Goal: Task Accomplishment & Management: Use online tool/utility

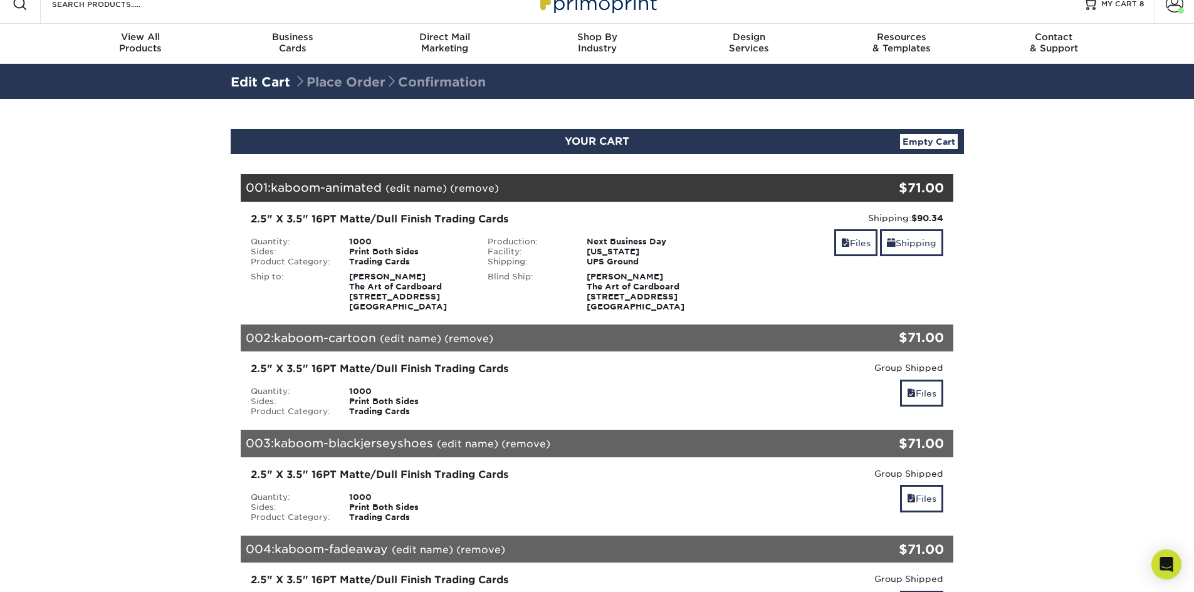
scroll to position [63, 0]
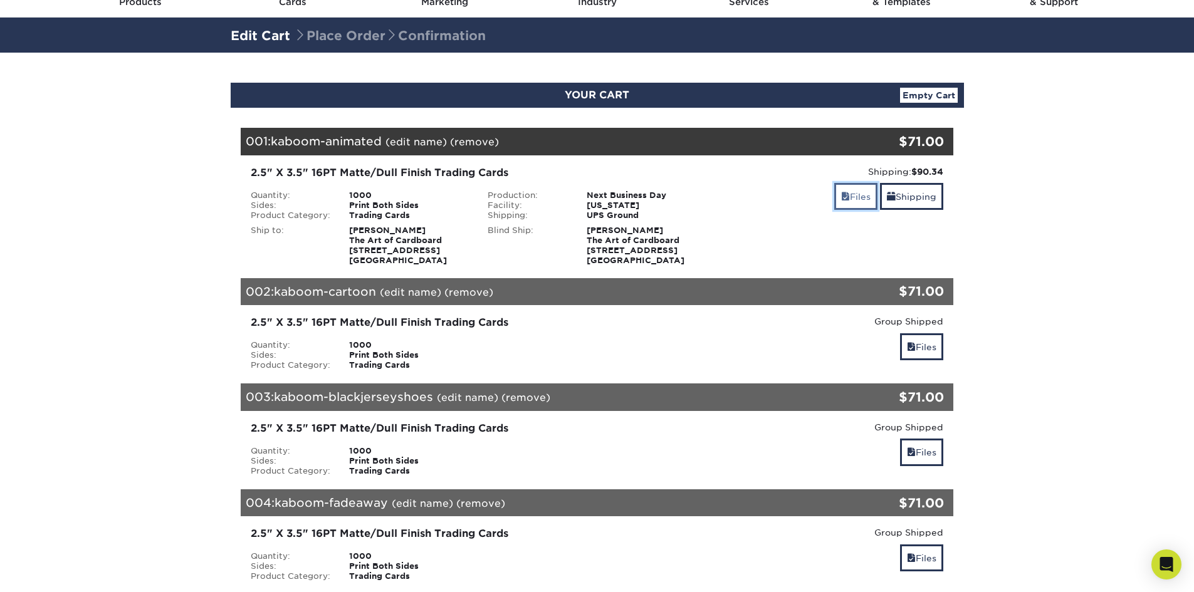
click at [852, 198] on link "Files" at bounding box center [855, 196] width 43 height 27
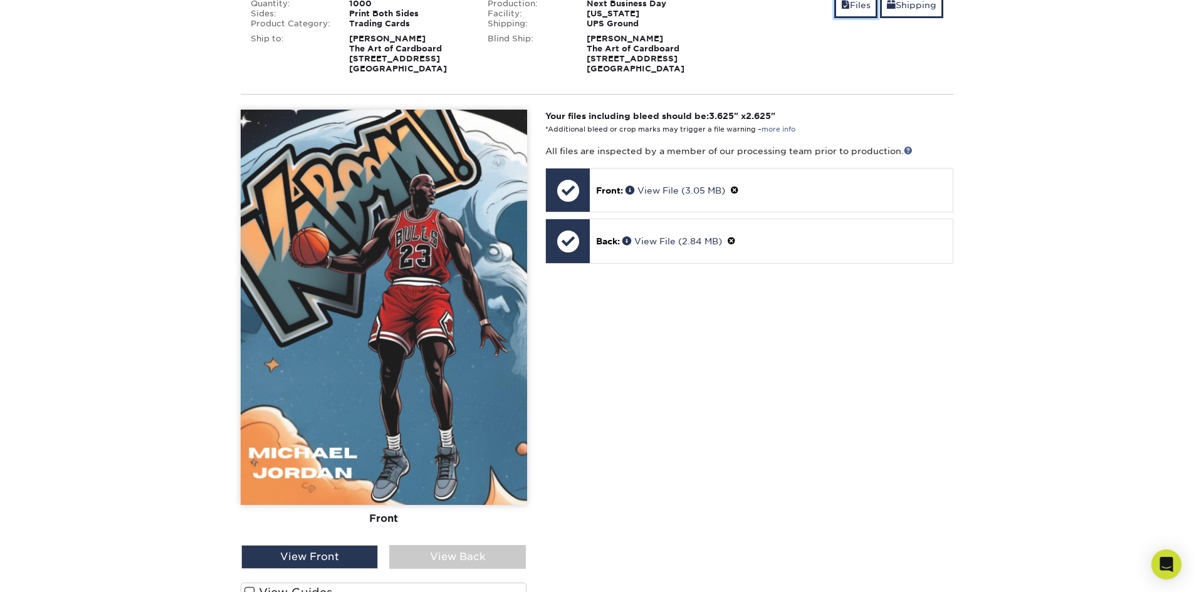
scroll to position [313, 0]
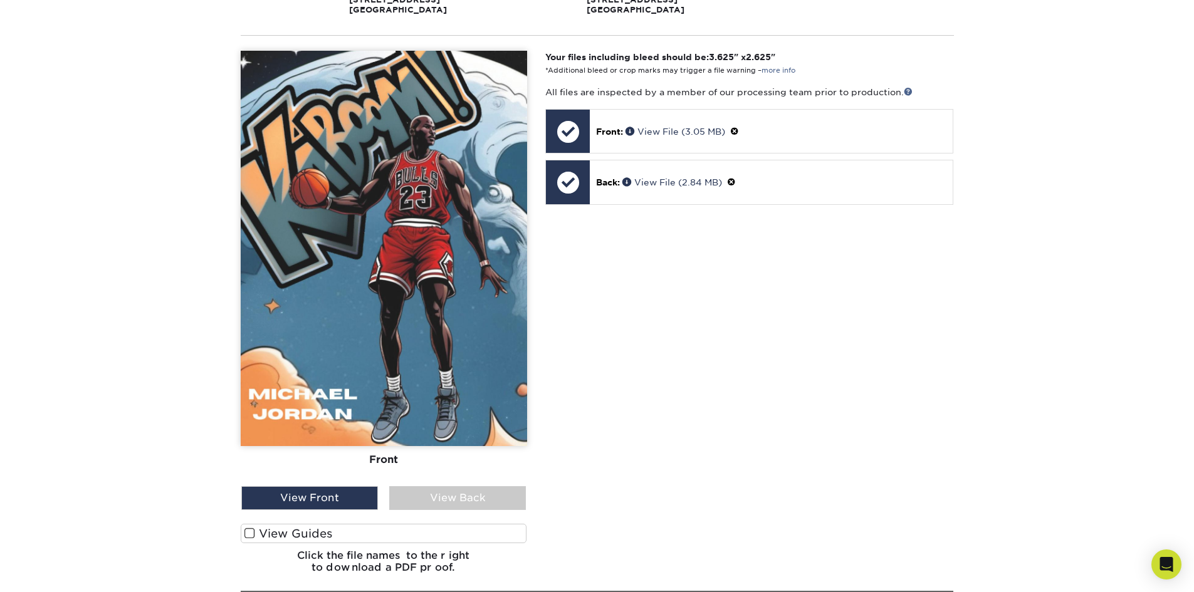
click at [249, 534] on span at bounding box center [249, 534] width 11 height 12
click at [0, 0] on input "View Guides" at bounding box center [0, 0] width 0 height 0
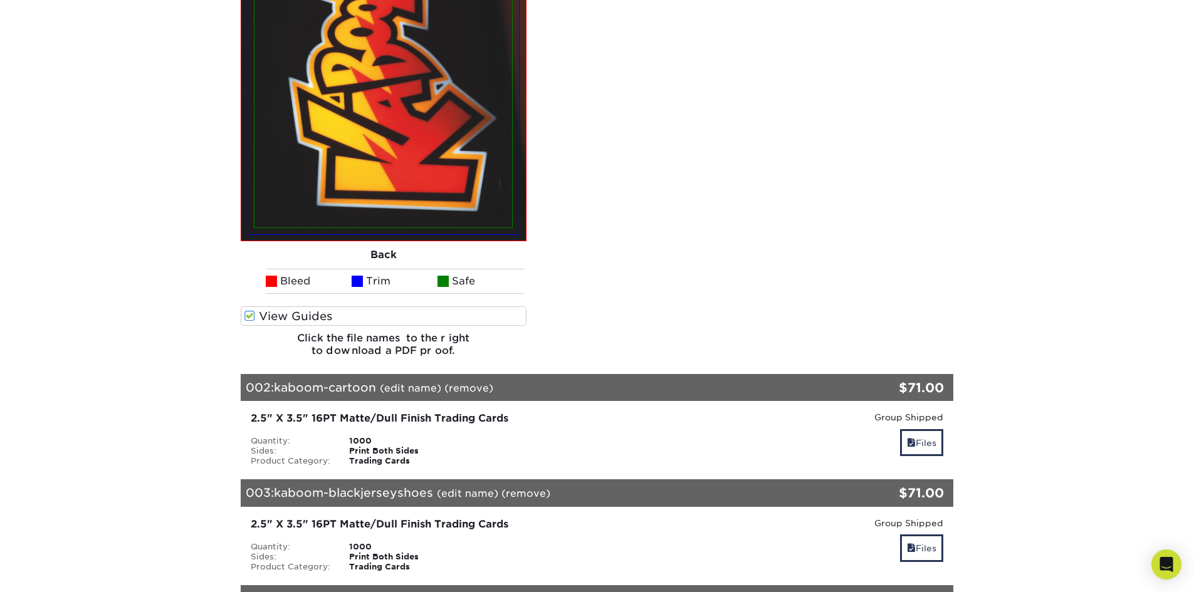
scroll to position [1128, 0]
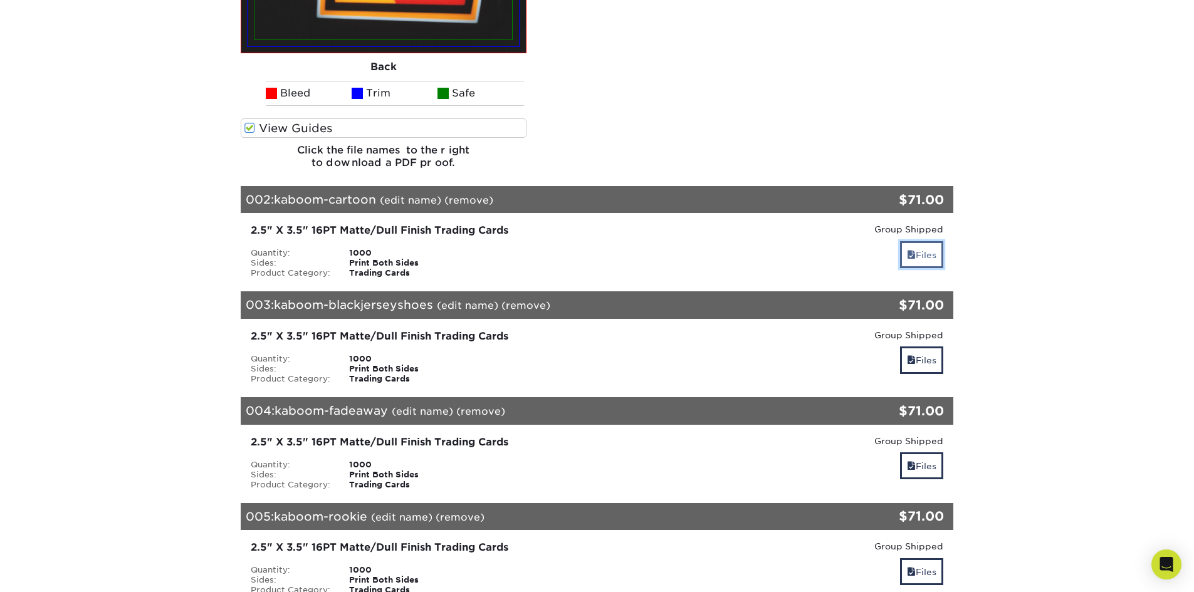
drag, startPoint x: 932, startPoint y: 258, endPoint x: 905, endPoint y: 262, distance: 27.2
click at [932, 258] on link "Files" at bounding box center [921, 254] width 43 height 27
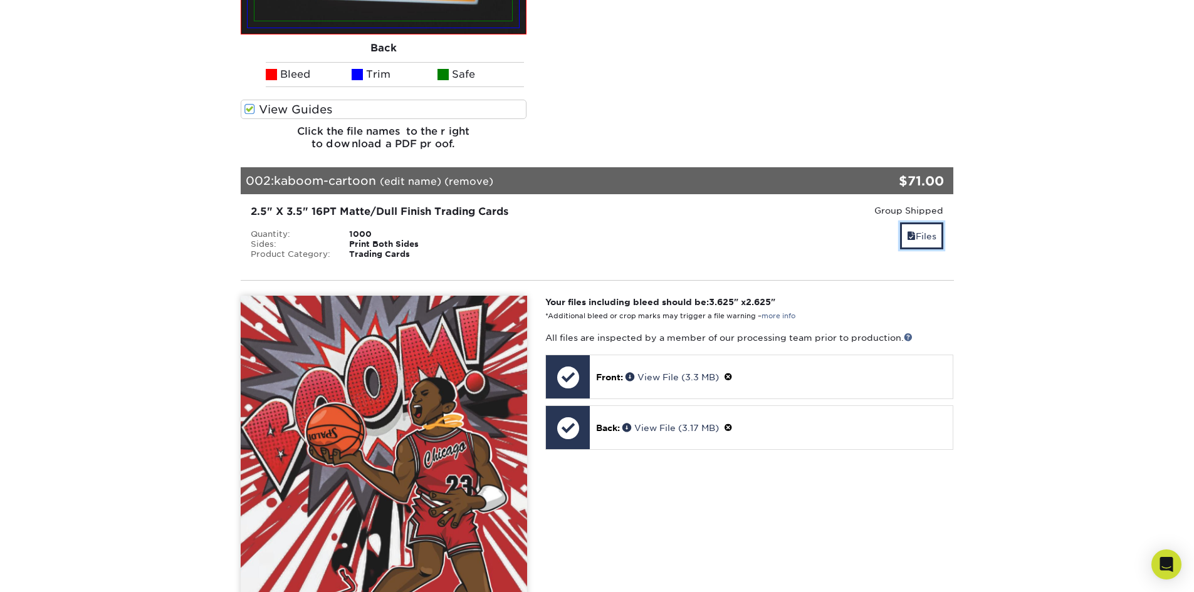
scroll to position [1378, 0]
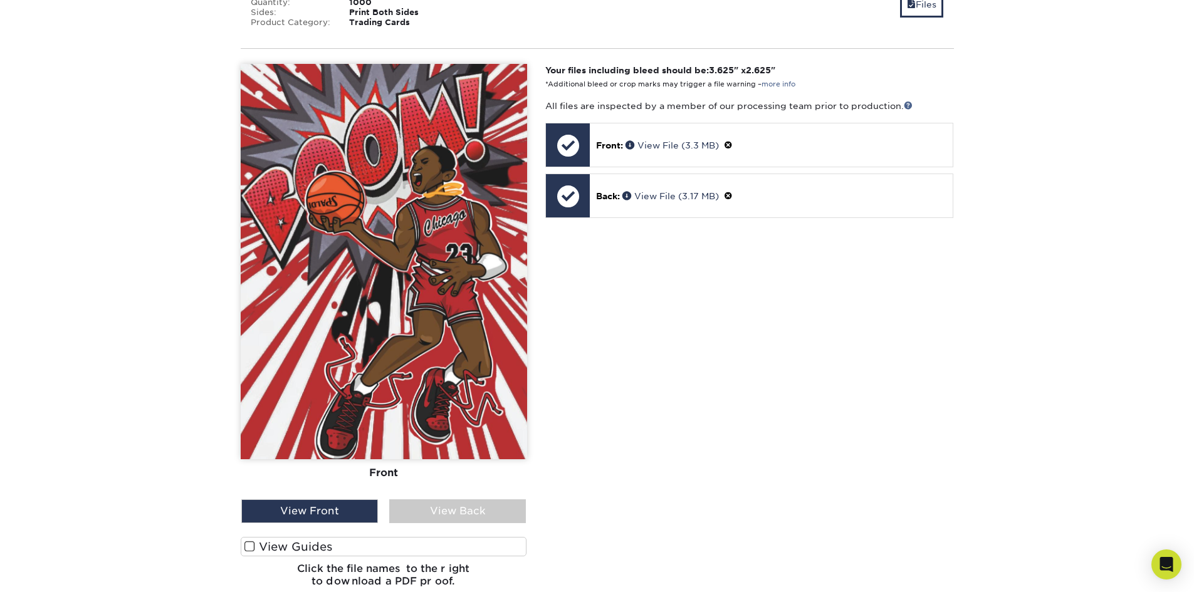
click at [253, 547] on span at bounding box center [249, 547] width 11 height 12
click at [0, 0] on input "View Guides" at bounding box center [0, 0] width 0 height 0
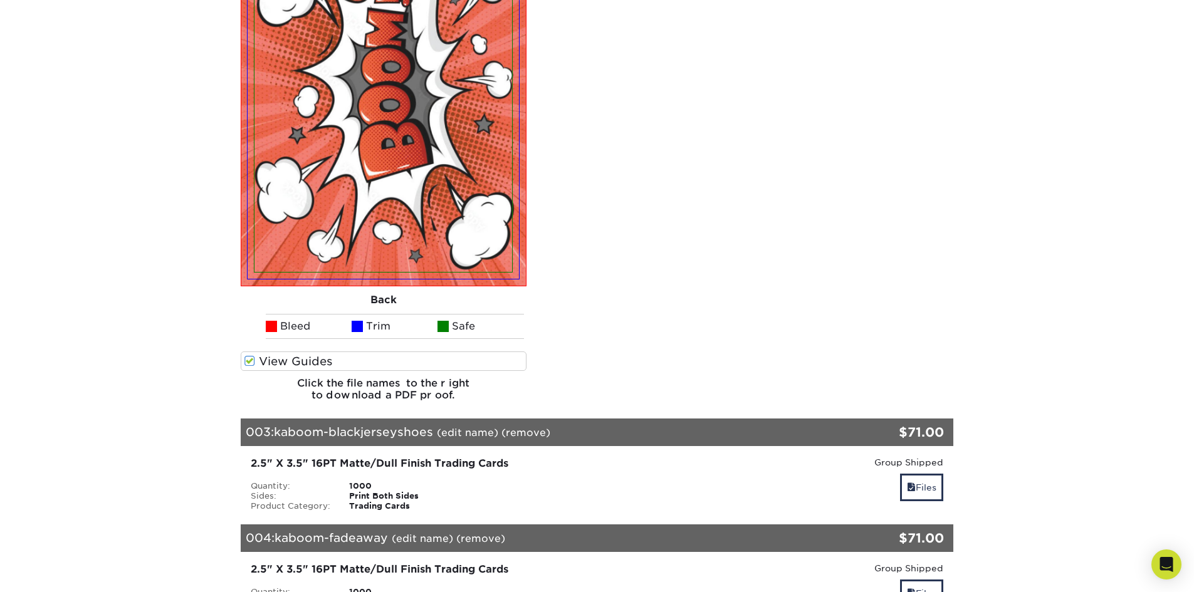
scroll to position [2193, 0]
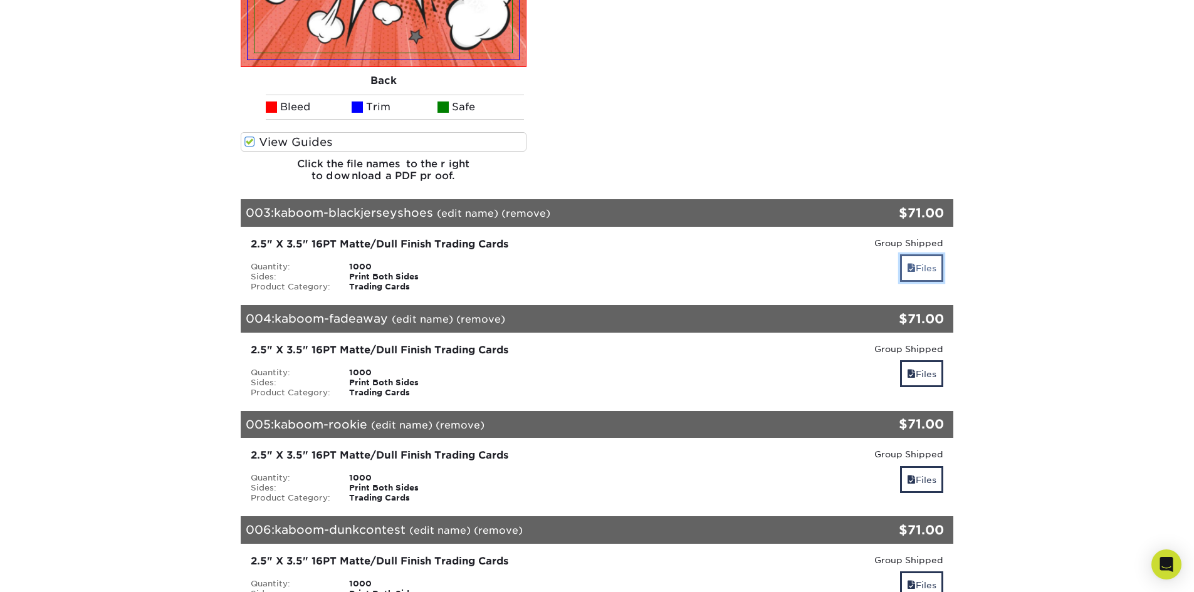
drag, startPoint x: 924, startPoint y: 266, endPoint x: 897, endPoint y: 271, distance: 27.4
click at [924, 266] on link "Files" at bounding box center [921, 267] width 43 height 27
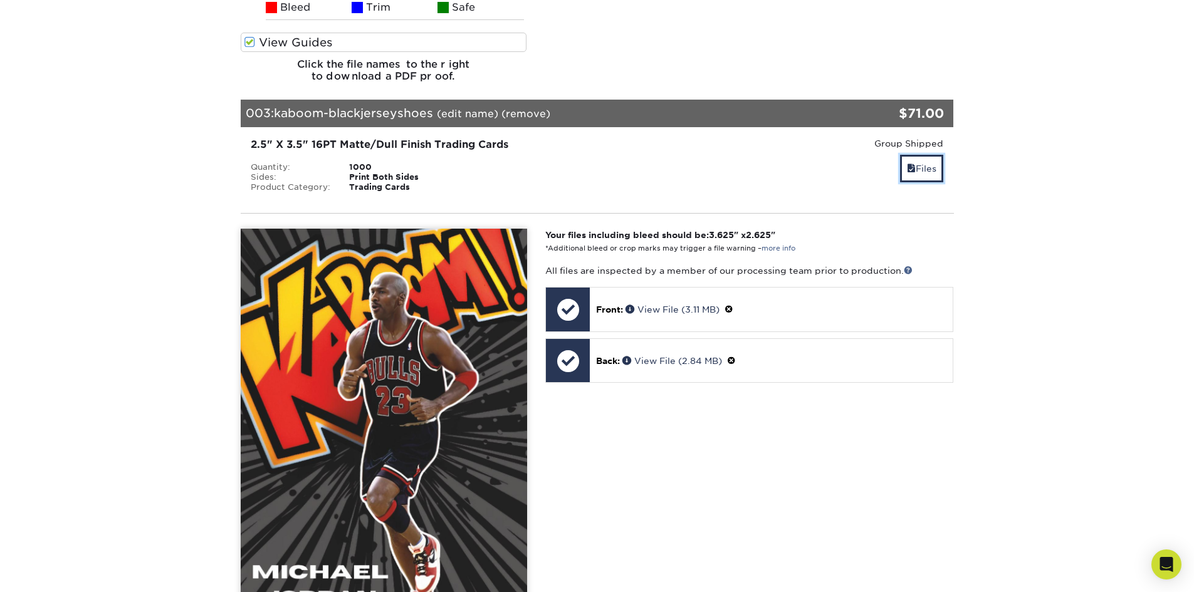
scroll to position [2506, 0]
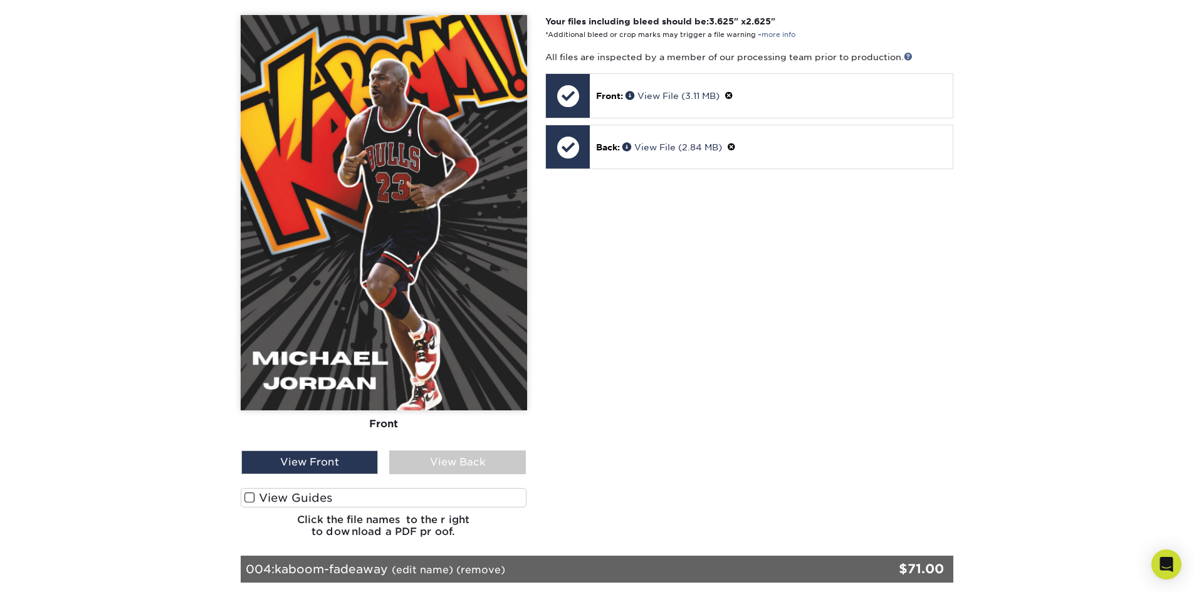
click at [242, 499] on label "View Guides" at bounding box center [384, 497] width 286 height 19
click at [0, 0] on input "View Guides" at bounding box center [0, 0] width 0 height 0
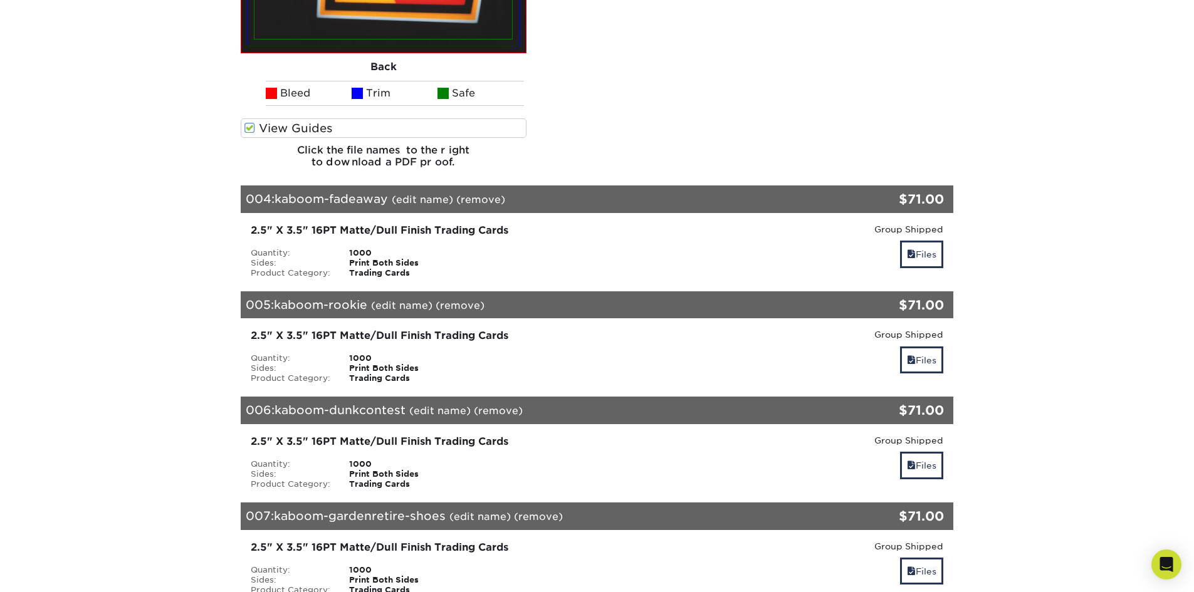
scroll to position [3446, 0]
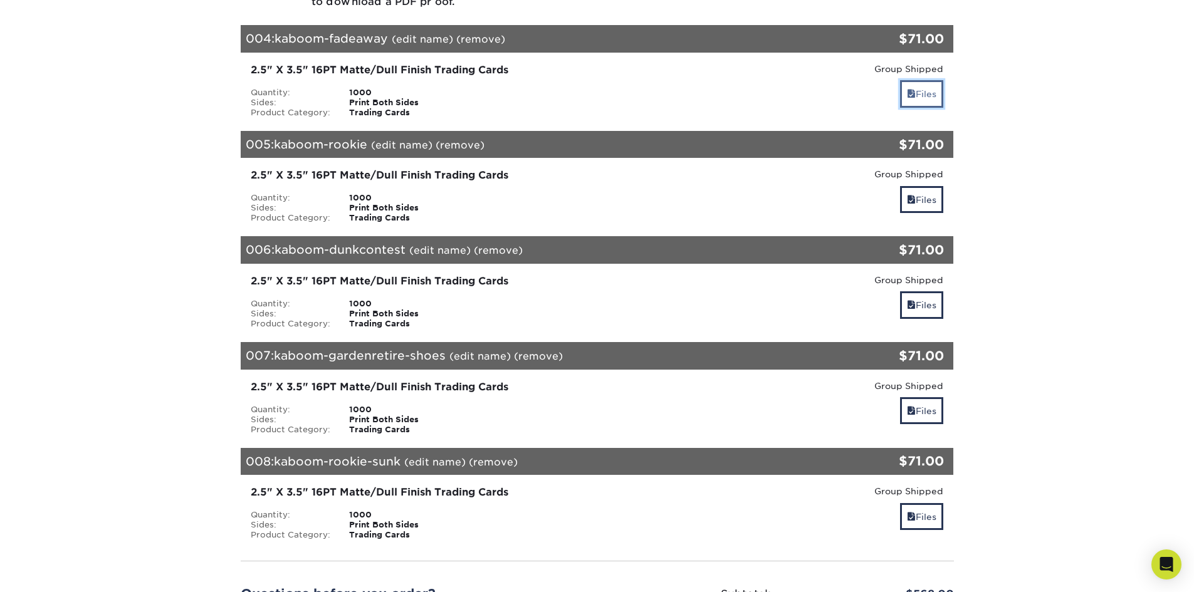
click at [917, 98] on link "Files" at bounding box center [921, 93] width 43 height 27
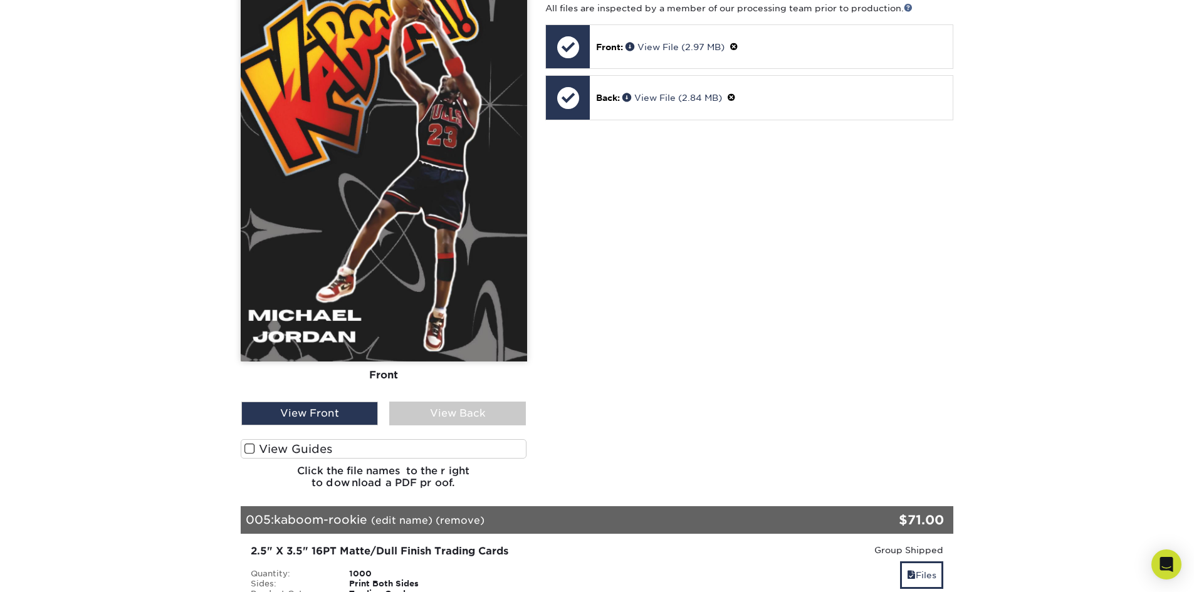
click at [251, 451] on span at bounding box center [249, 449] width 11 height 12
click at [0, 0] on input "View Guides" at bounding box center [0, 0] width 0 height 0
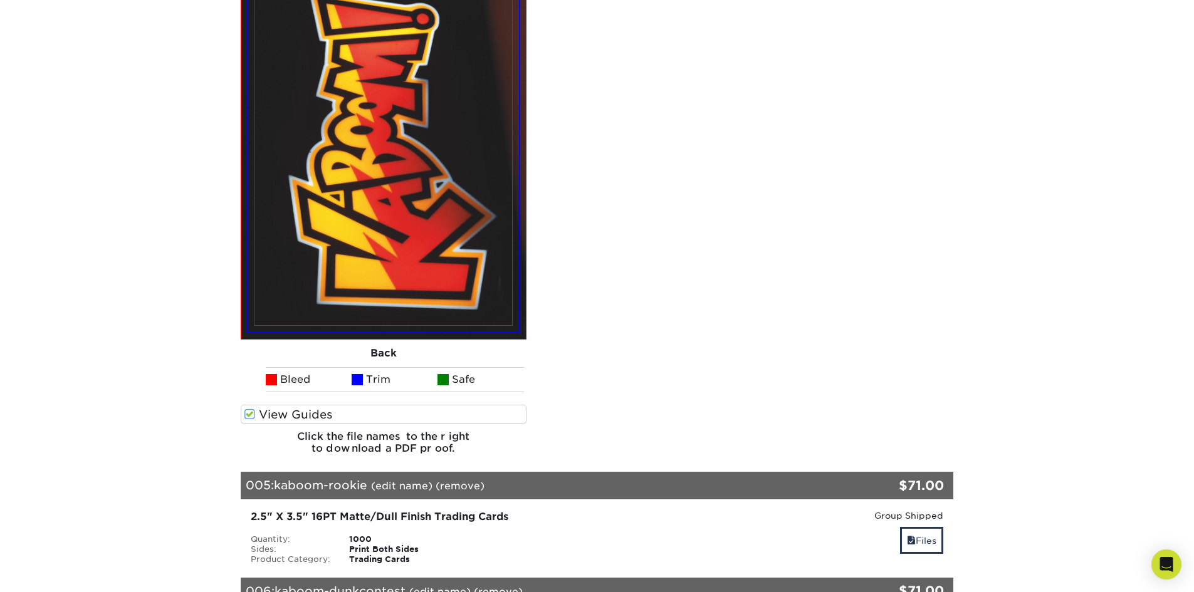
scroll to position [4357, 0]
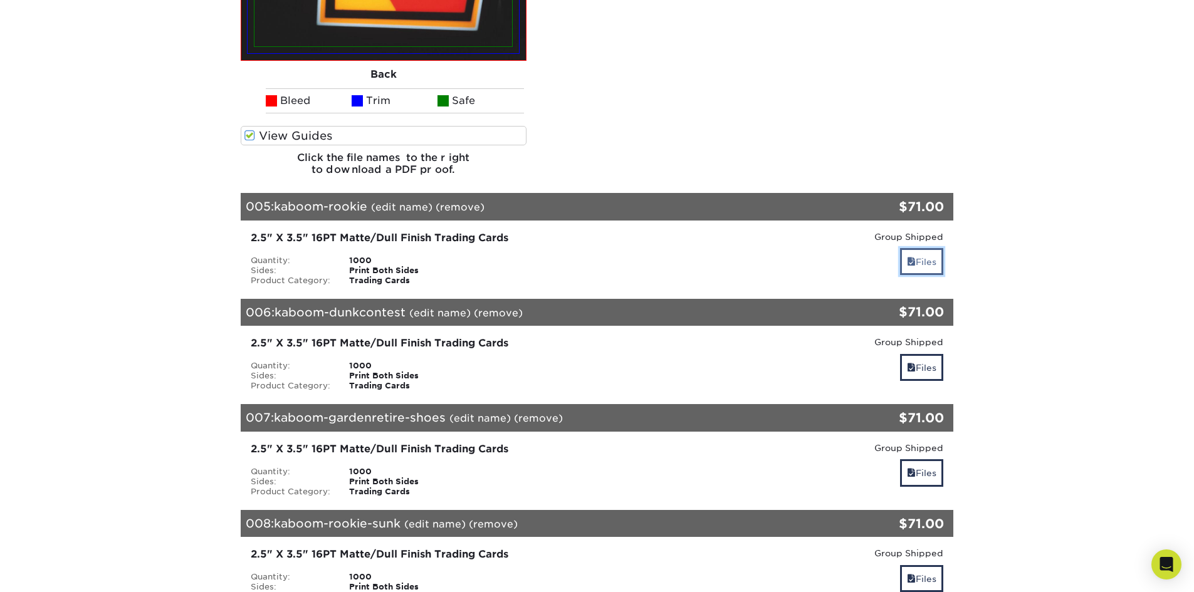
click at [916, 267] on link "Files" at bounding box center [921, 261] width 43 height 27
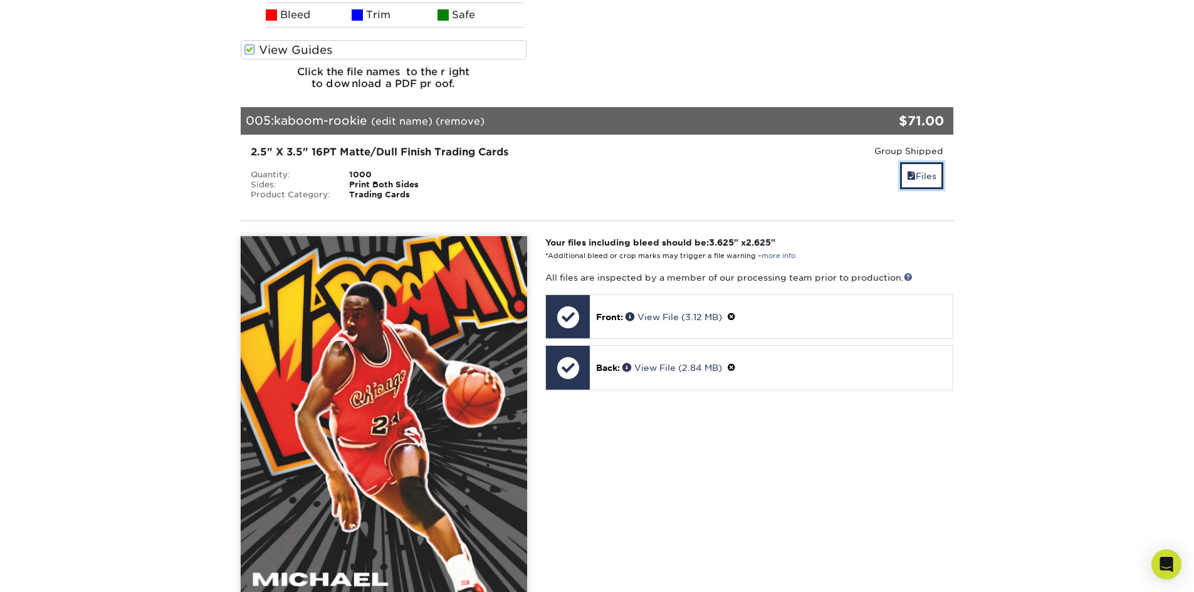
scroll to position [4733, 0]
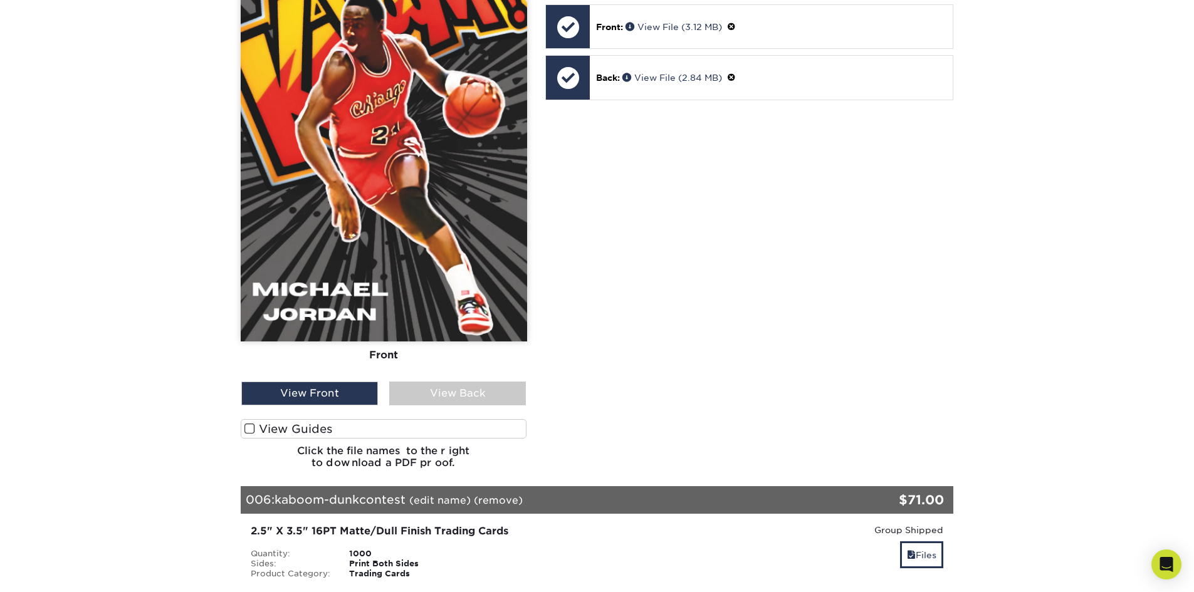
click at [246, 432] on span at bounding box center [249, 429] width 11 height 12
click at [0, 0] on input "View Guides" at bounding box center [0, 0] width 0 height 0
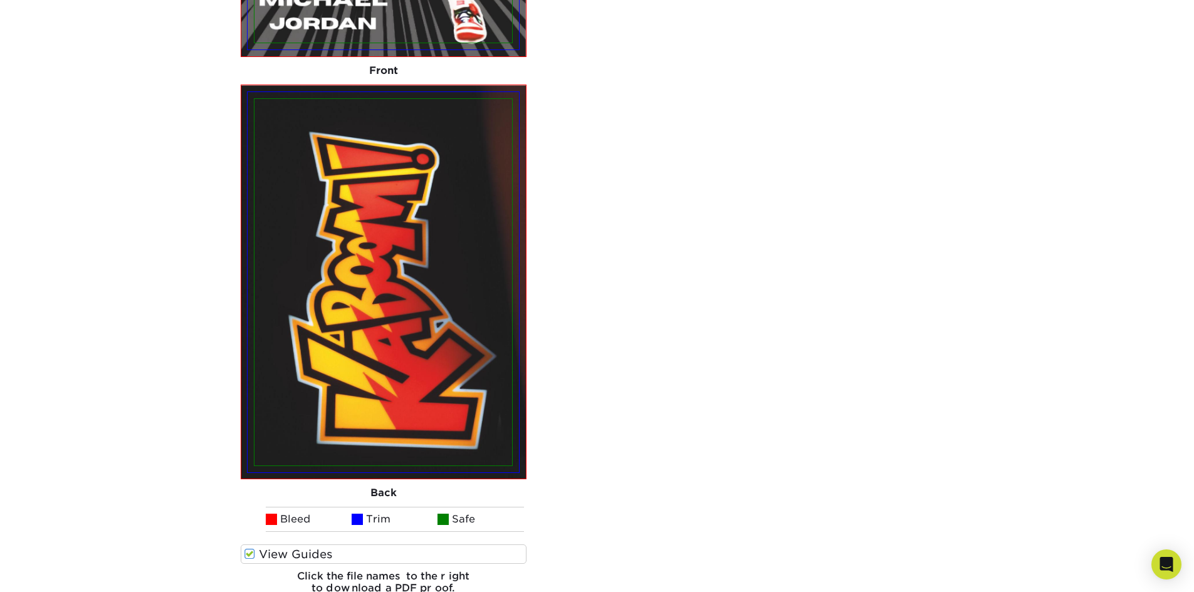
scroll to position [5393, 0]
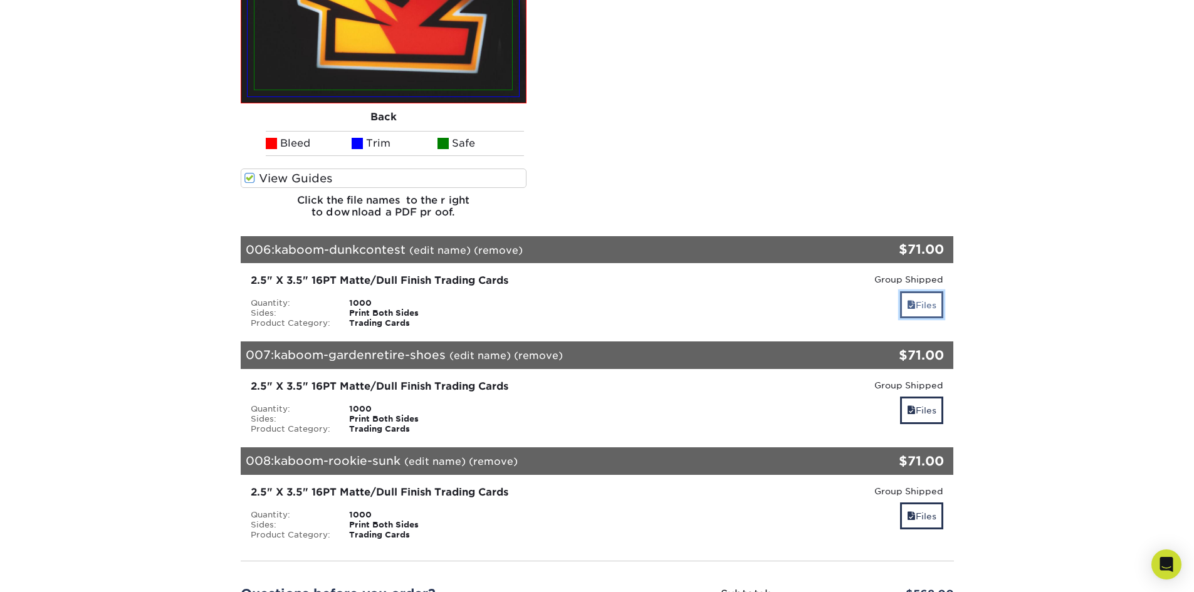
click at [937, 305] on link "Files" at bounding box center [921, 304] width 43 height 27
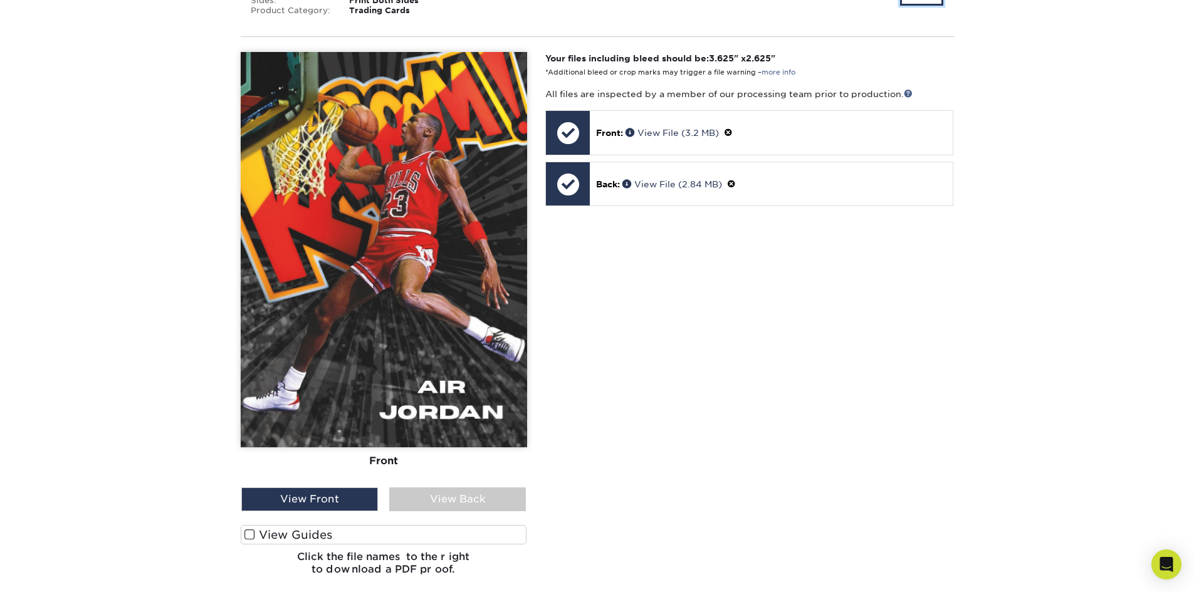
scroll to position [5706, 0]
click at [249, 536] on span at bounding box center [249, 534] width 11 height 12
click at [0, 0] on input "View Guides" at bounding box center [0, 0] width 0 height 0
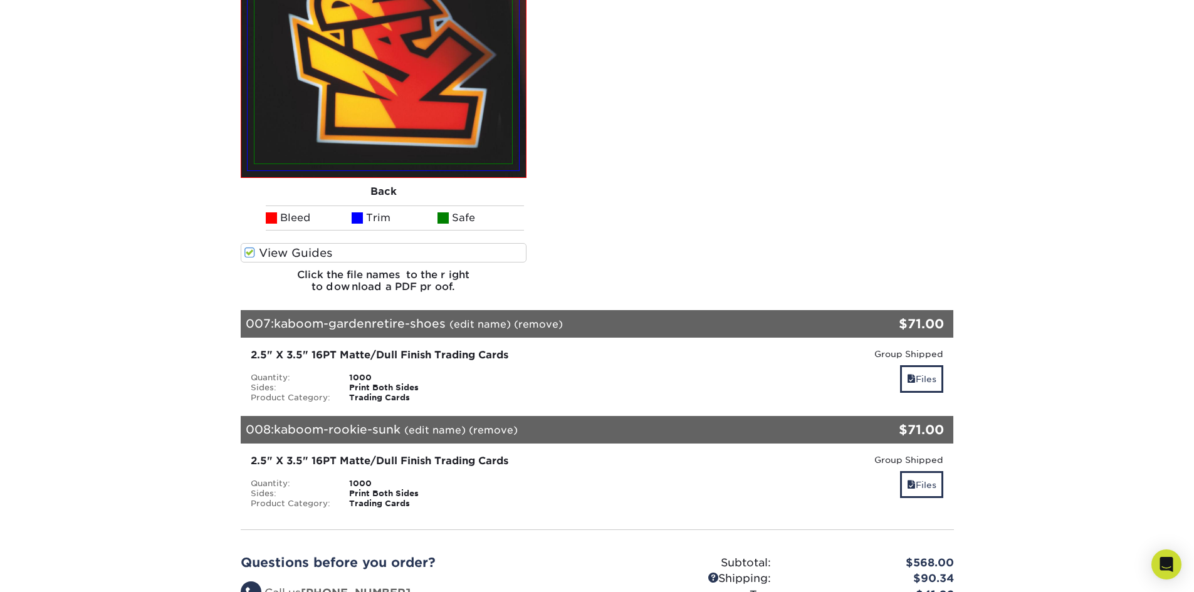
scroll to position [6584, 0]
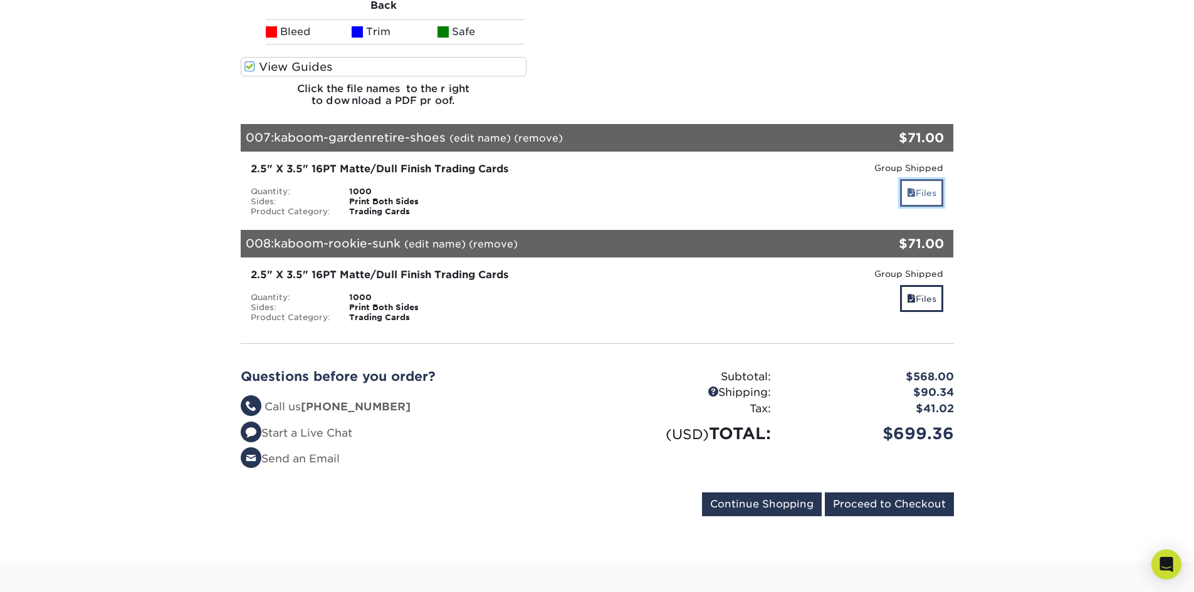
click at [921, 192] on link "Files" at bounding box center [921, 192] width 43 height 27
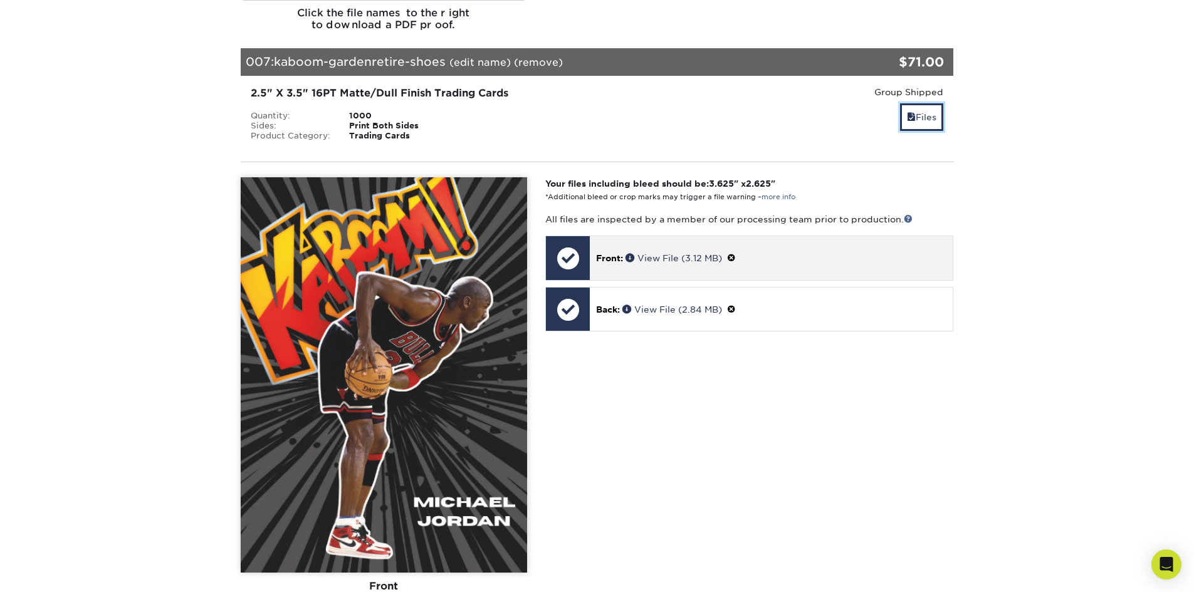
scroll to position [6834, 0]
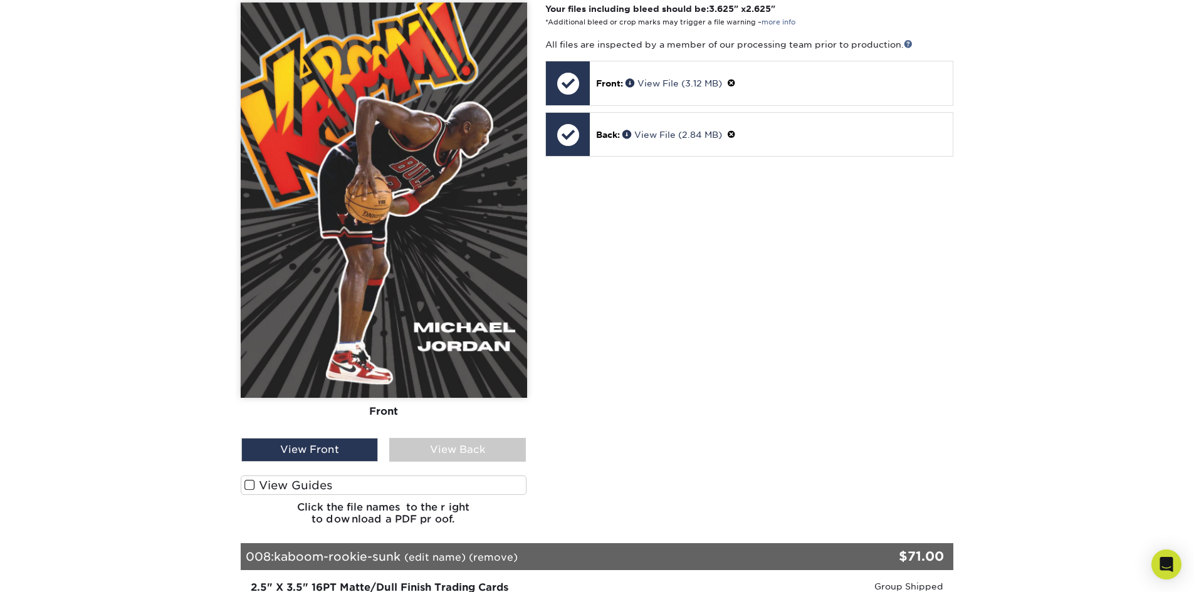
click at [245, 491] on span at bounding box center [249, 485] width 11 height 12
click at [0, 0] on input "View Guides" at bounding box center [0, 0] width 0 height 0
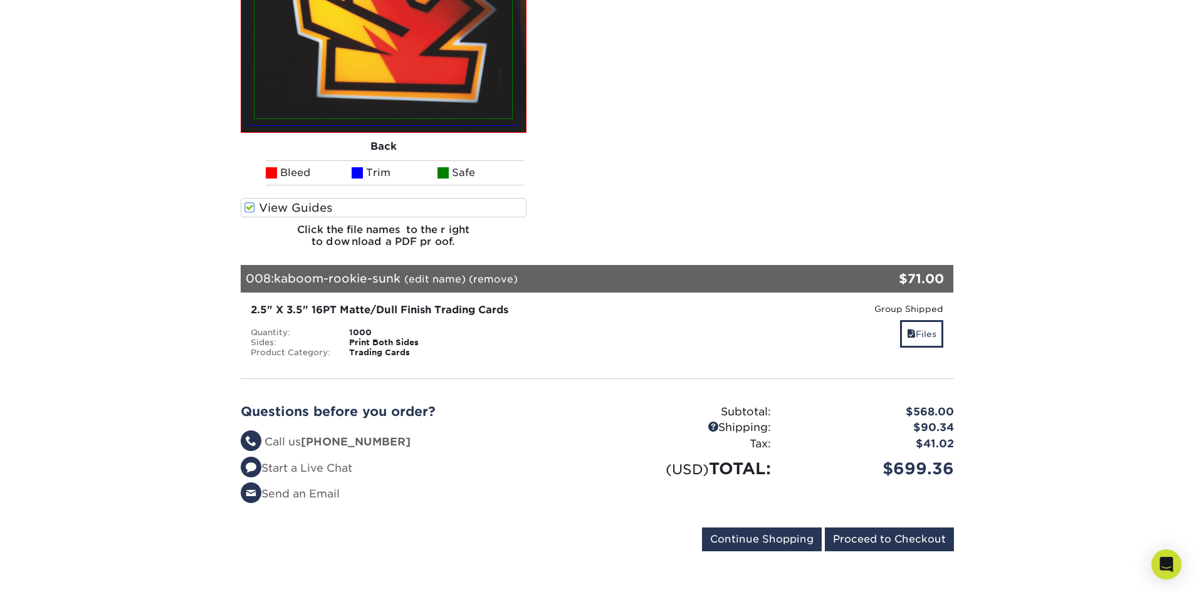
scroll to position [7577, 0]
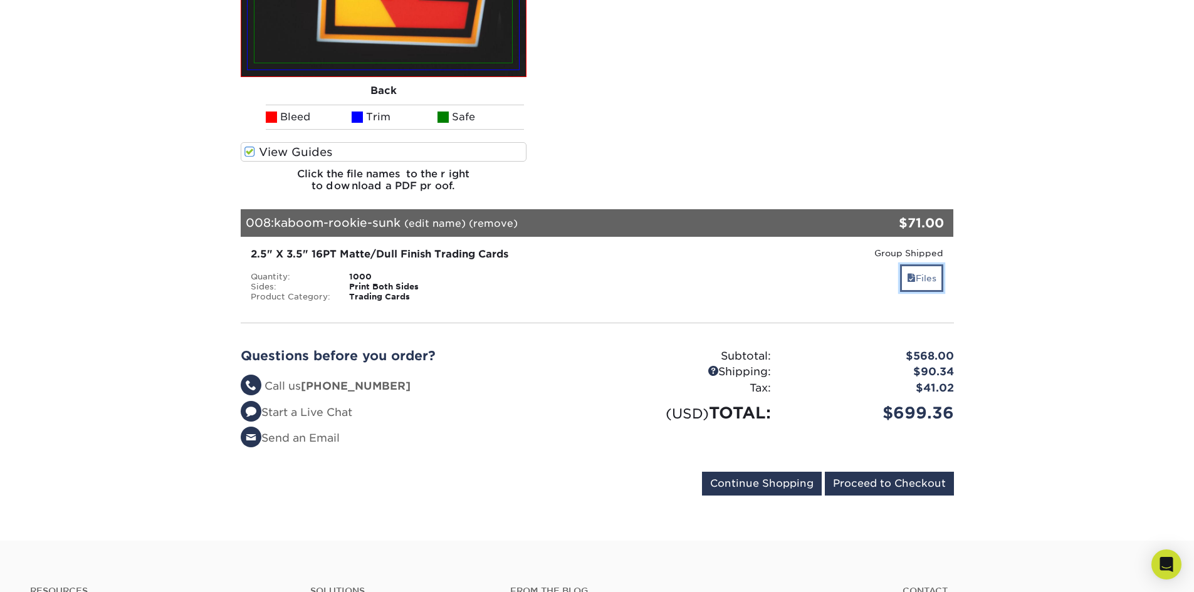
click at [917, 279] on link "Files" at bounding box center [921, 277] width 43 height 27
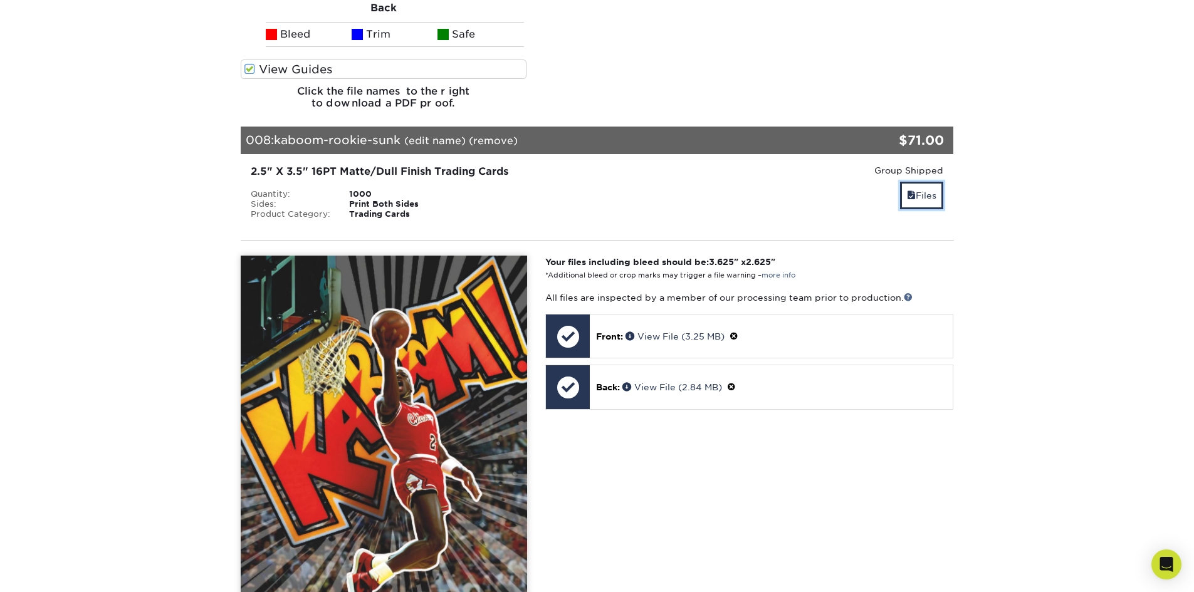
scroll to position [7828, 0]
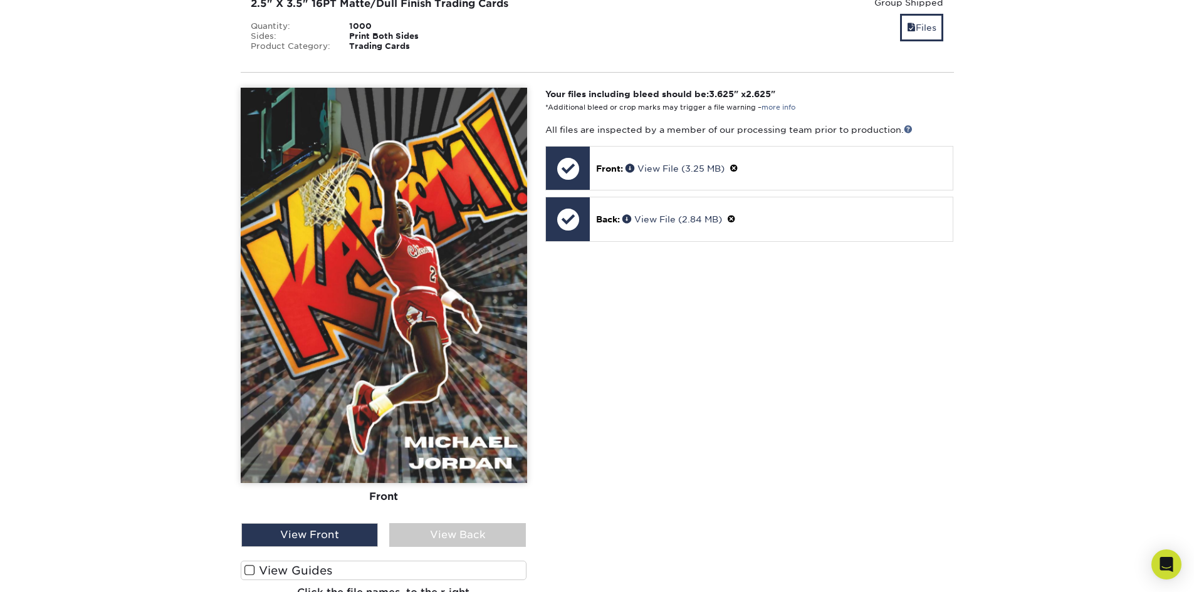
click at [249, 573] on span at bounding box center [249, 571] width 11 height 12
click at [0, 0] on input "View Guides" at bounding box center [0, 0] width 0 height 0
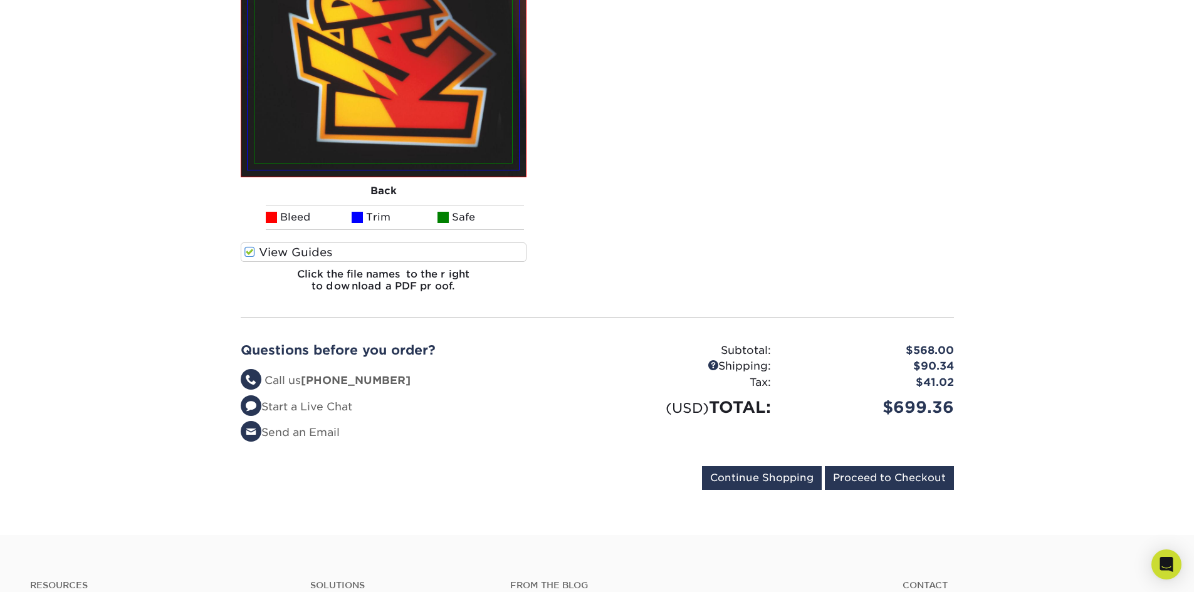
scroll to position [8705, 0]
